Goal: Book appointment/travel/reservation

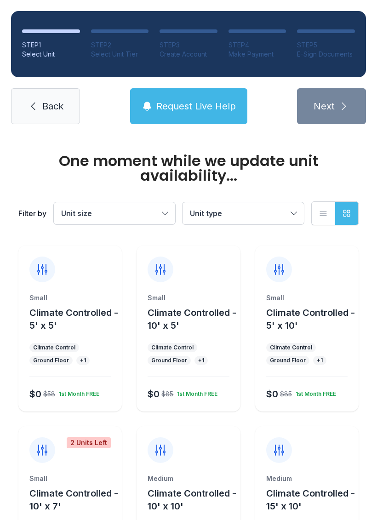
click at [61, 348] on div "Climate Control" at bounding box center [54, 347] width 42 height 7
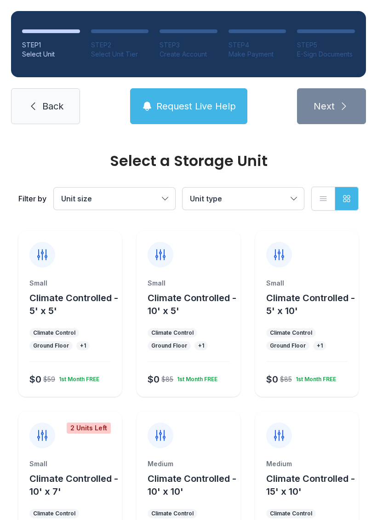
click at [38, 312] on span "Climate Controlled - 5' x 5'" at bounding box center [73, 304] width 89 height 24
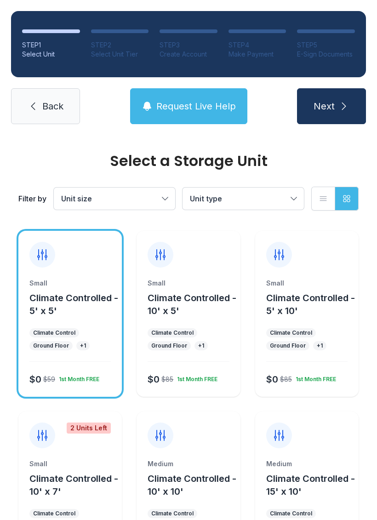
click at [313, 98] on button "Next" at bounding box center [331, 106] width 69 height 36
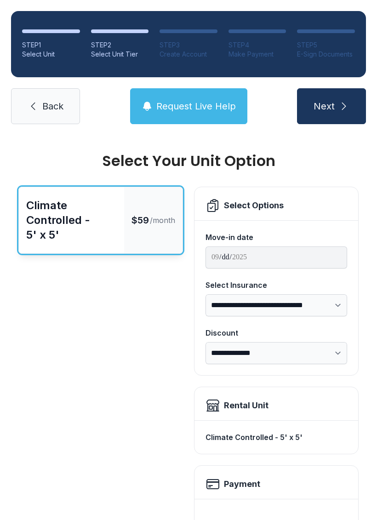
click at [344, 111] on icon "submit" at bounding box center [343, 106] width 11 height 11
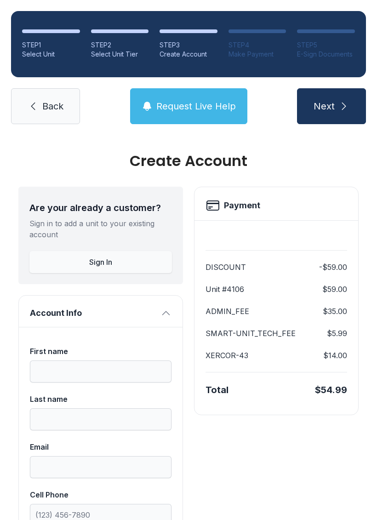
click at [39, 115] on link "Back" at bounding box center [45, 106] width 69 height 36
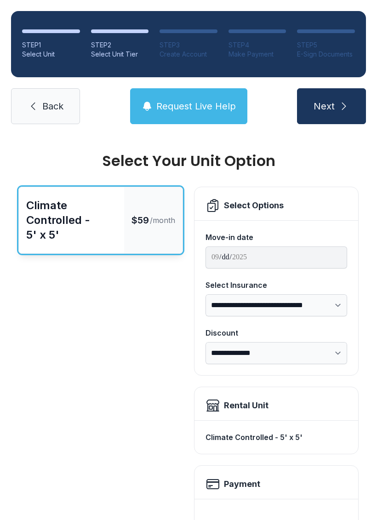
click at [30, 105] on icon at bounding box center [33, 106] width 11 height 11
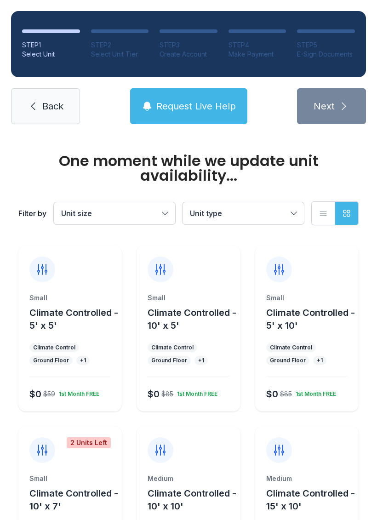
click at [29, 109] on icon at bounding box center [33, 106] width 11 height 11
